Goal: Information Seeking & Learning: Learn about a topic

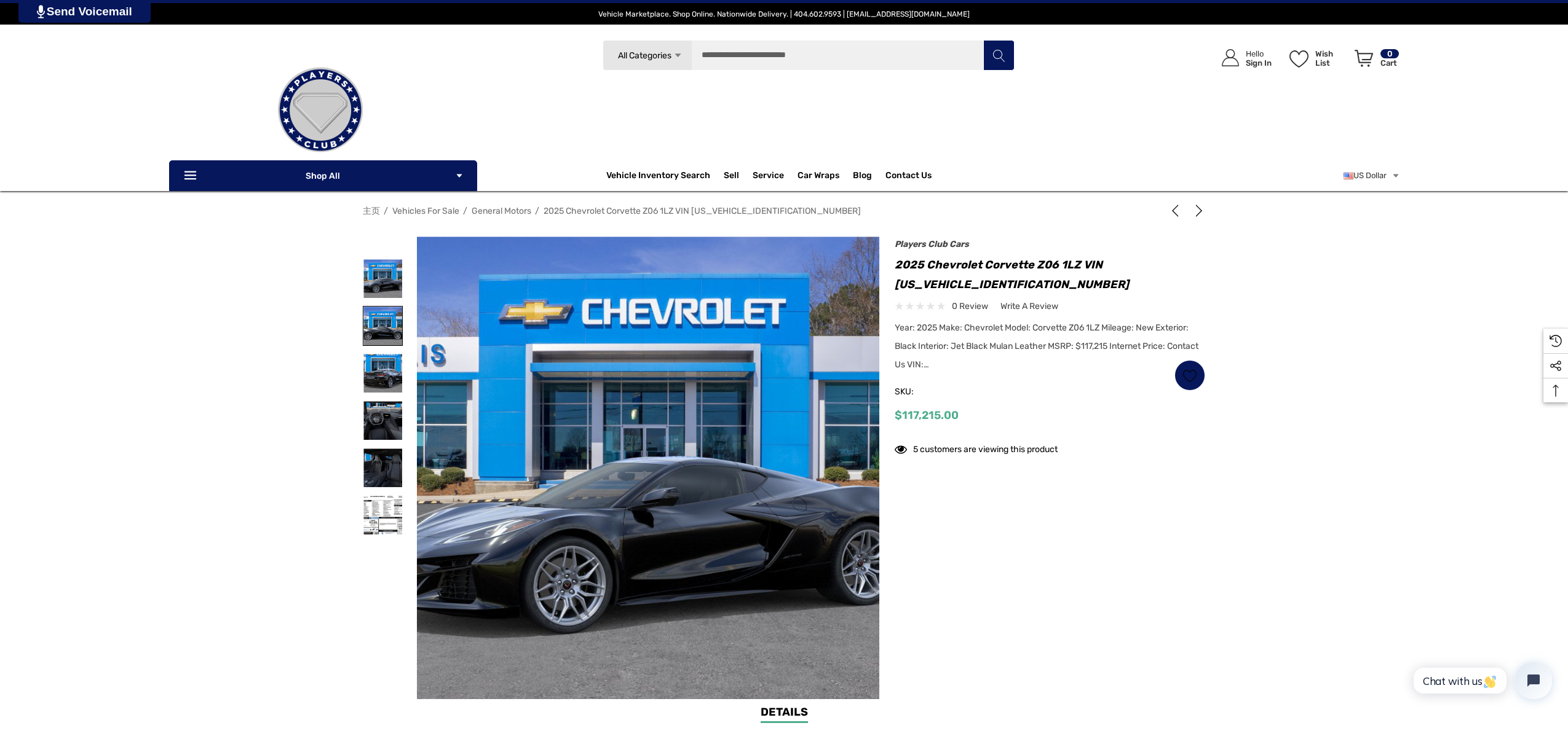
click at [385, 337] on img at bounding box center [382, 326] width 39 height 39
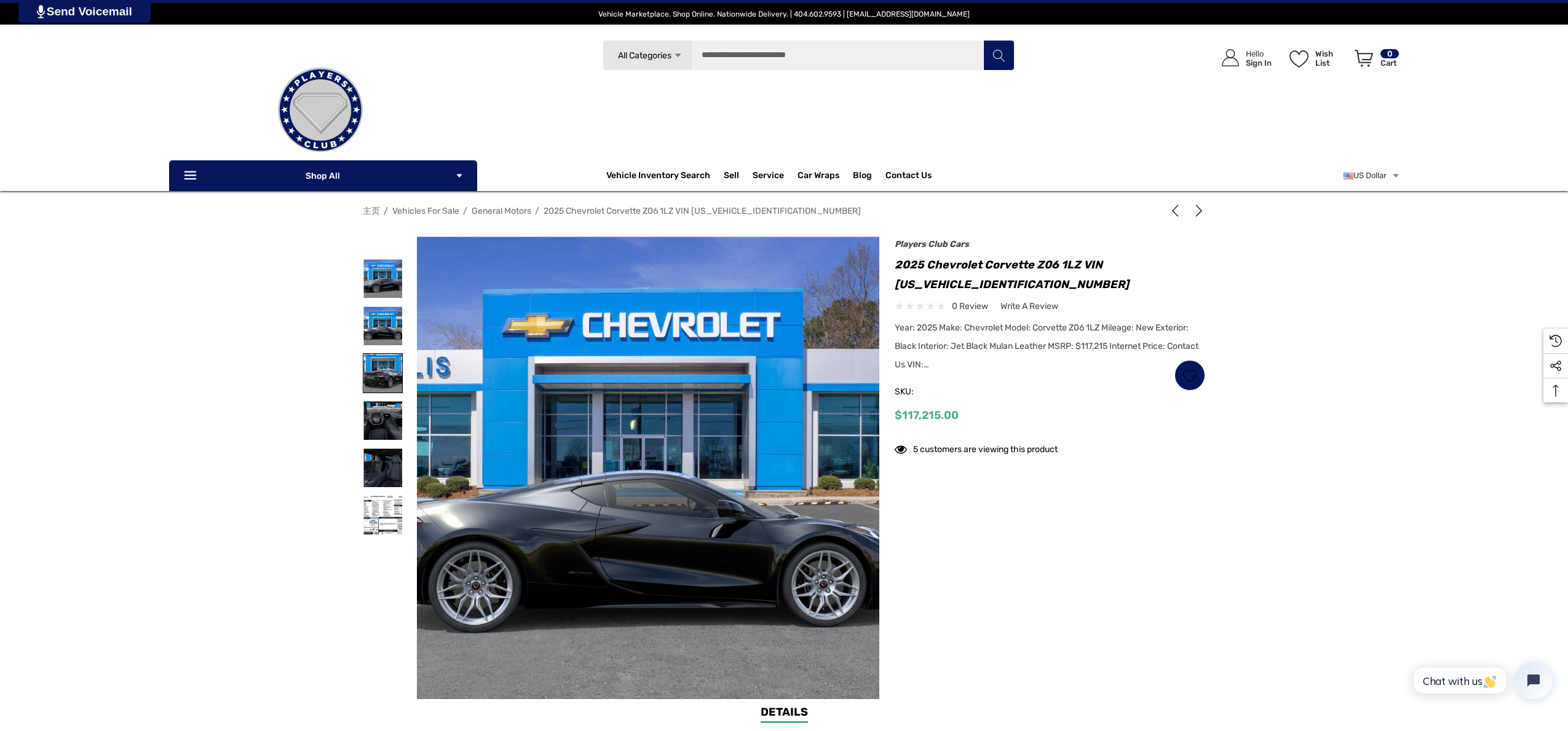
drag, startPoint x: 395, startPoint y: 384, endPoint x: 395, endPoint y: 390, distance: 6.0
click at [395, 384] on img at bounding box center [382, 373] width 39 height 39
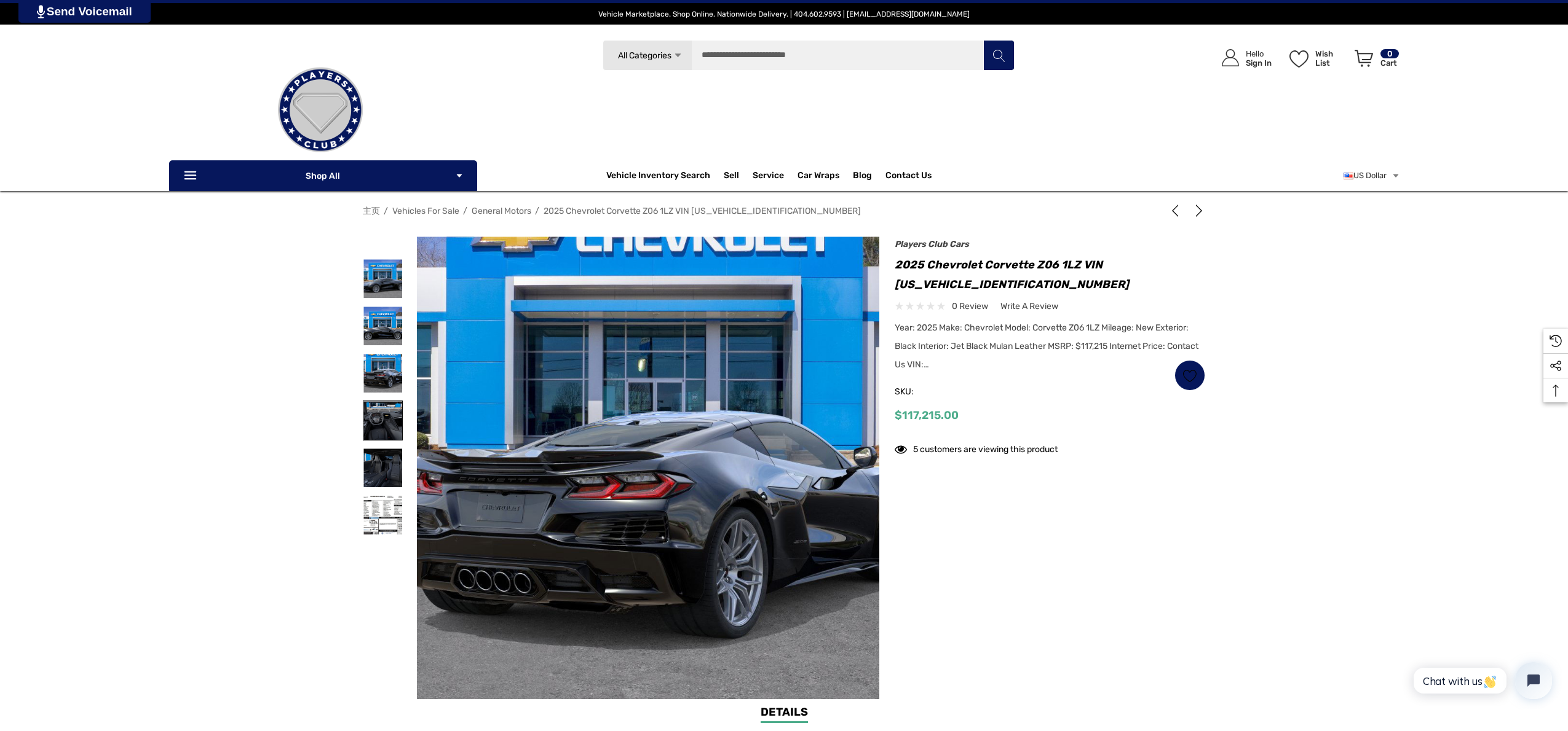
click at [388, 421] on img at bounding box center [382, 421] width 39 height 39
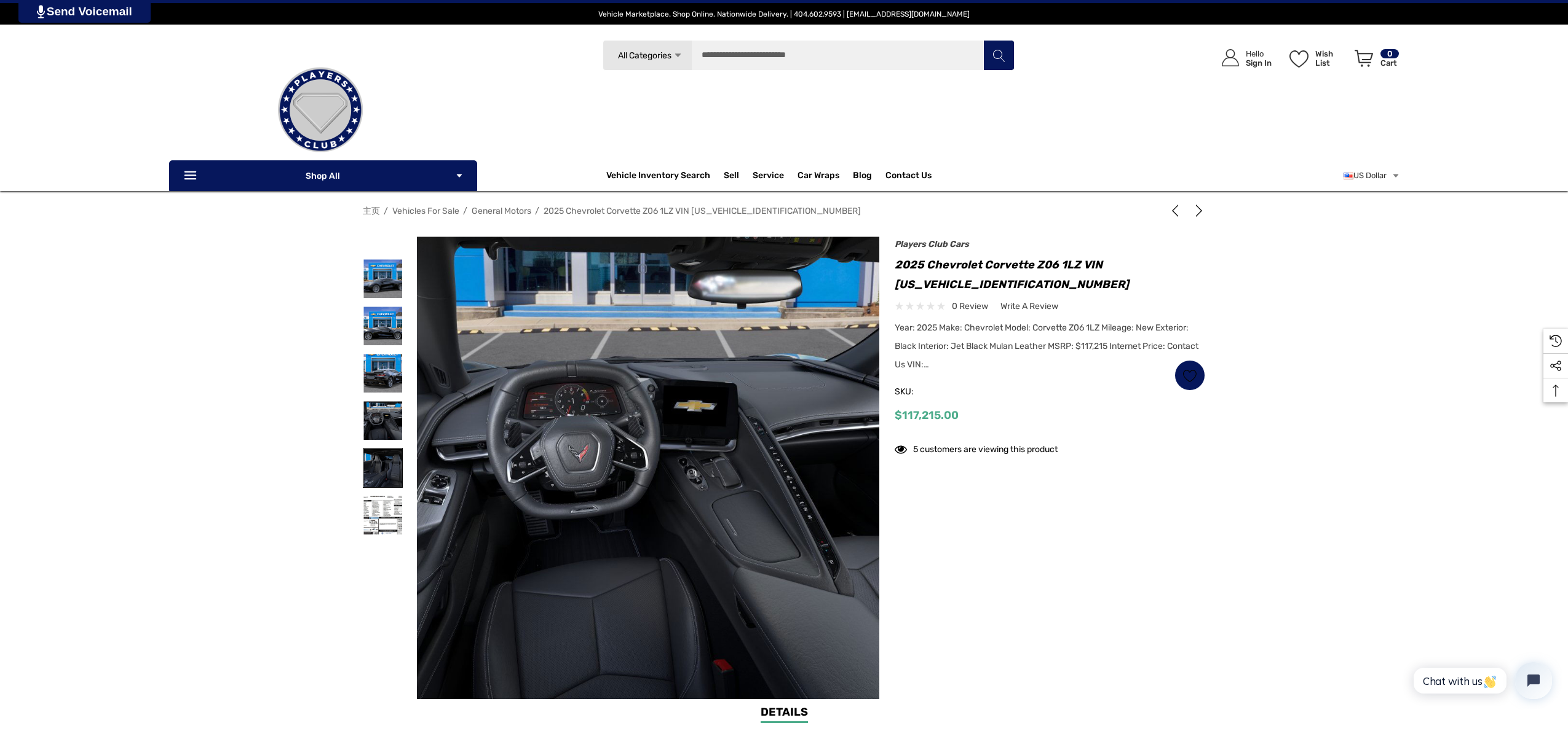
click at [381, 471] on img at bounding box center [382, 468] width 39 height 39
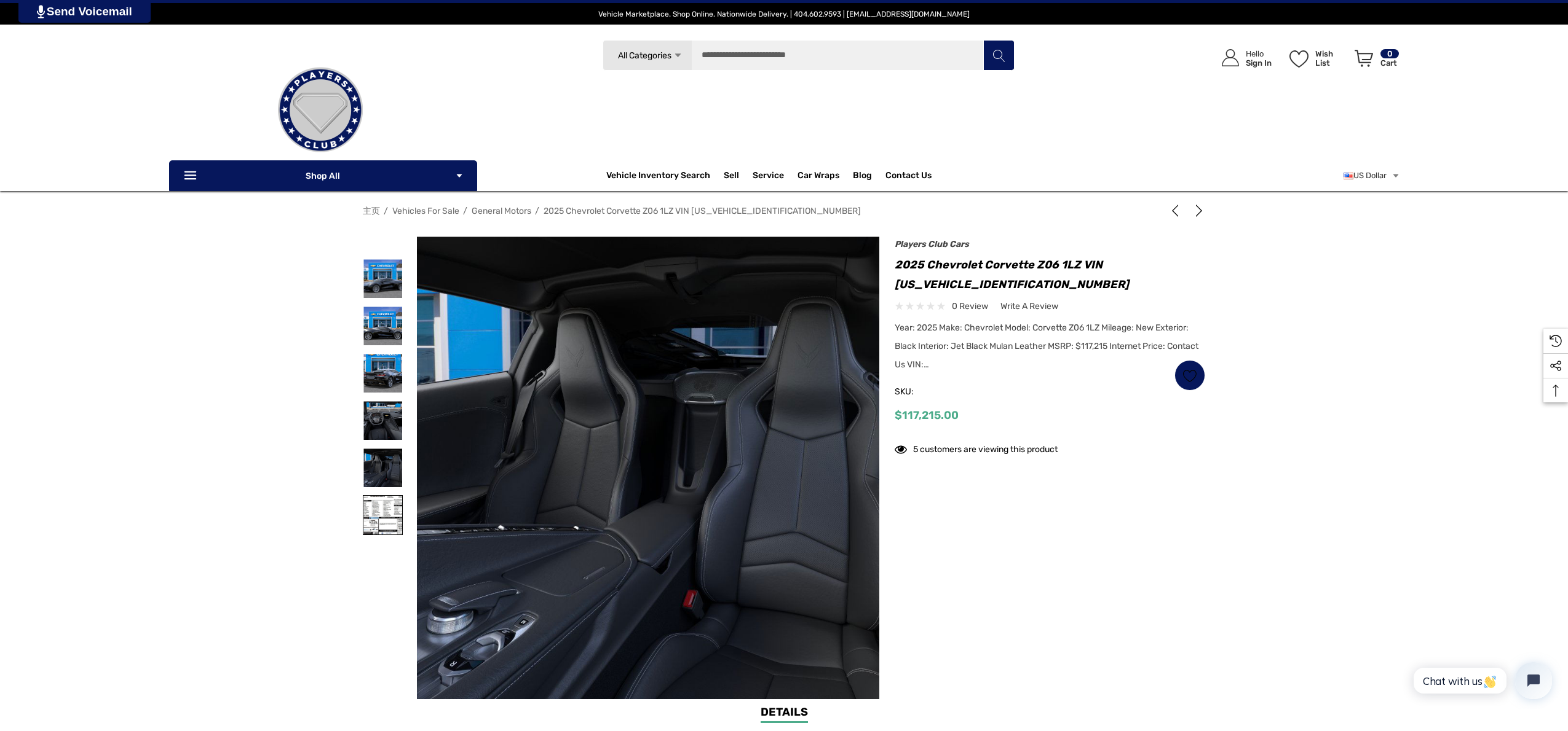
click at [372, 507] on img at bounding box center [382, 515] width 39 height 39
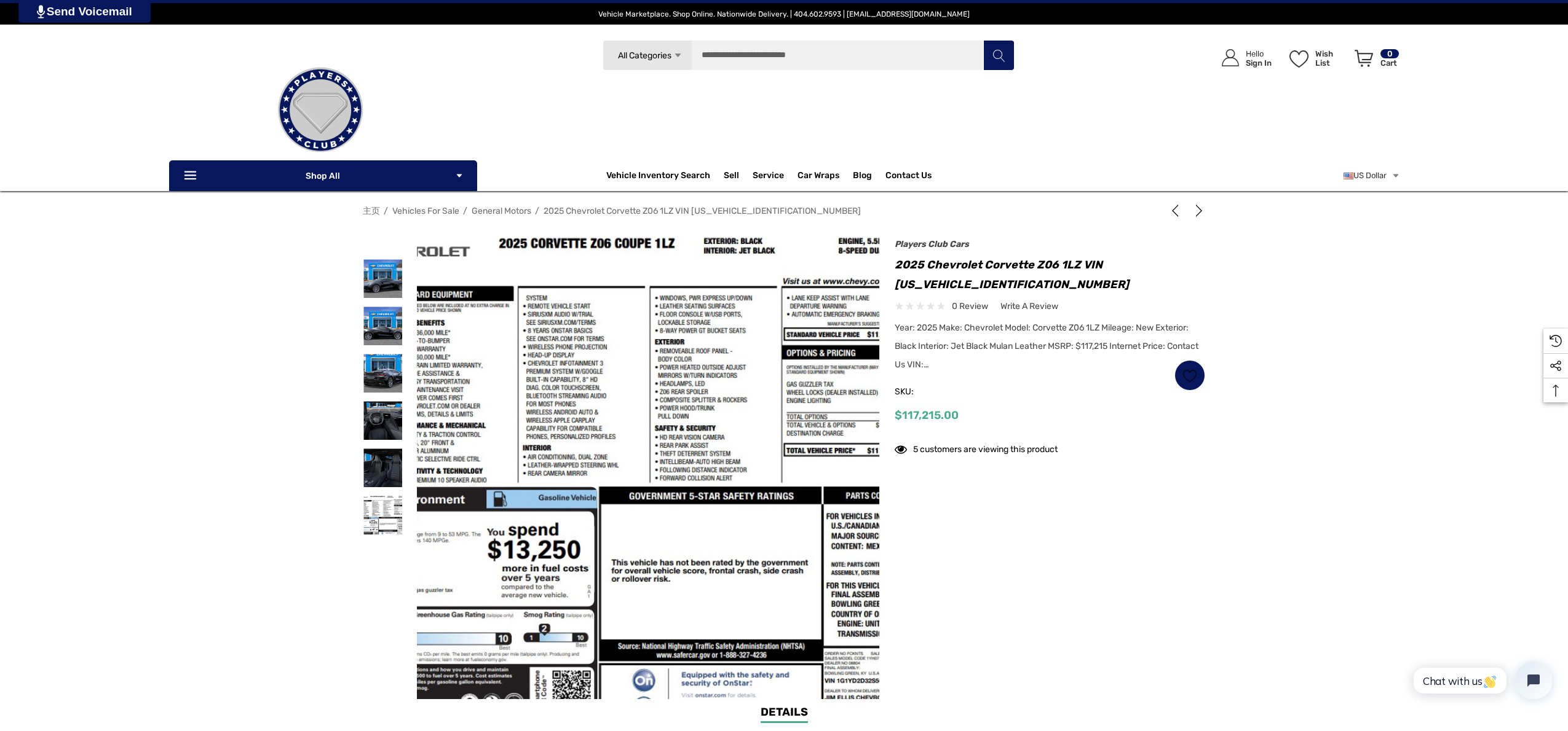
click at [642, 395] on img at bounding box center [652, 464] width 787 height 442
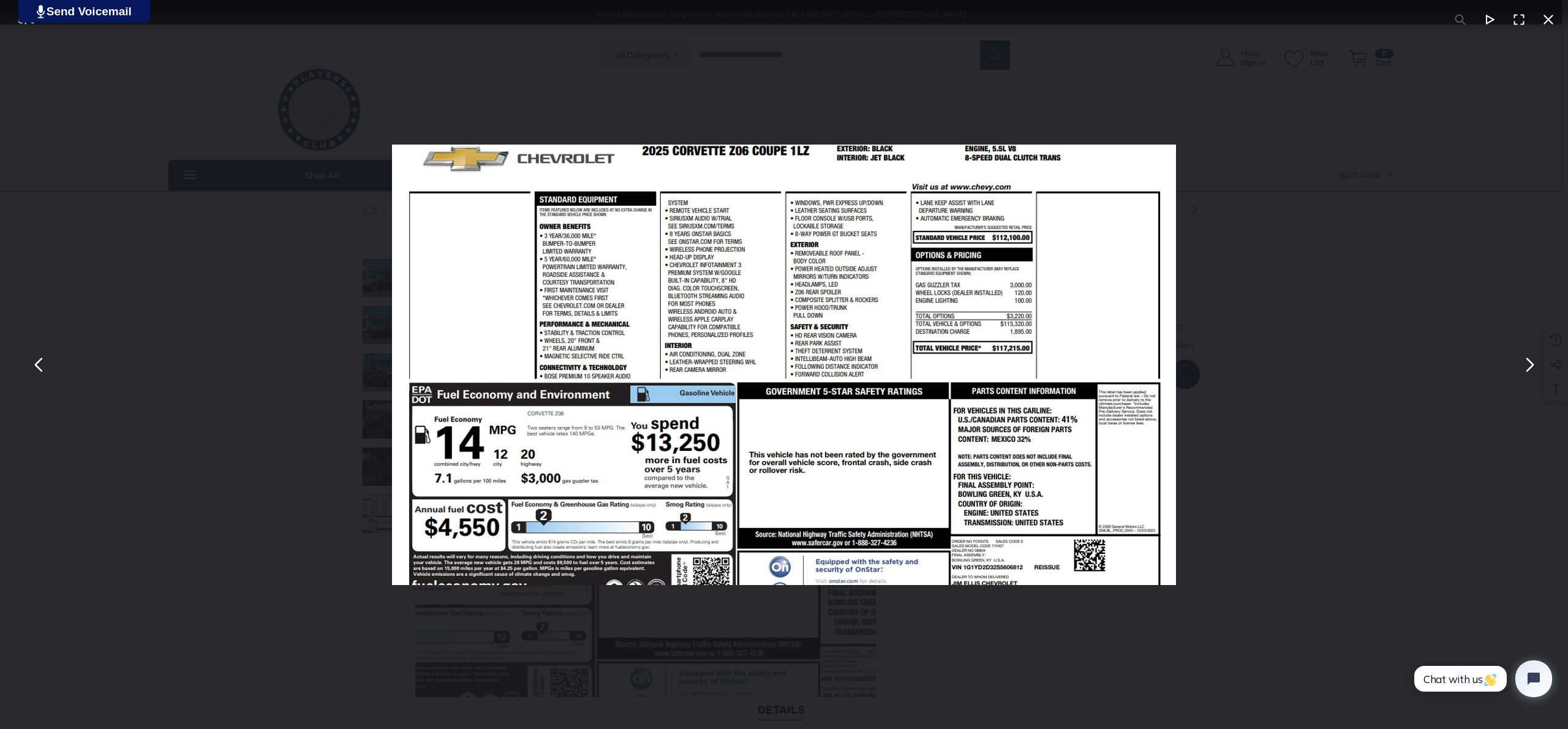
click at [1344, 356] on div "You can close this modal content with the ESC key" at bounding box center [784, 364] width 1568 height 729
